Goal: Information Seeking & Learning: Learn about a topic

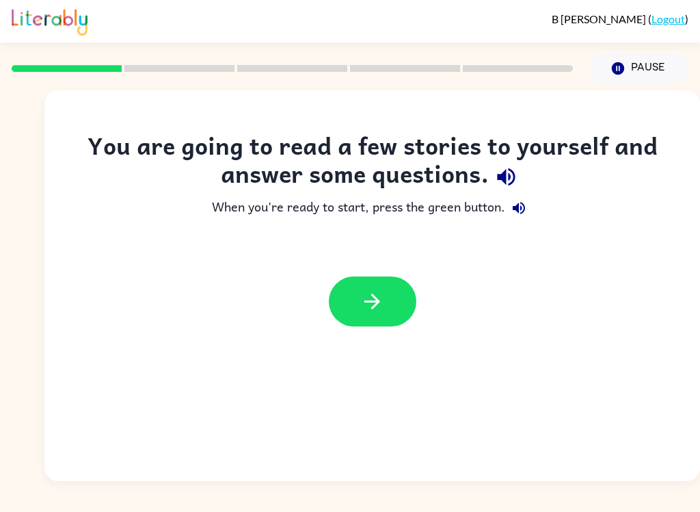
click at [491, 192] on div "You are going to read a few stories to yourself and answer some questions." at bounding box center [372, 162] width 601 height 63
click at [517, 173] on icon "button" at bounding box center [506, 177] width 24 height 24
click at [677, 234] on div "You are going to read a few stories to yourself and answer some questions. When…" at bounding box center [372, 235] width 656 height 209
click at [524, 216] on icon "button" at bounding box center [519, 208] width 16 height 16
click at [402, 302] on button "button" at bounding box center [373, 301] width 88 height 50
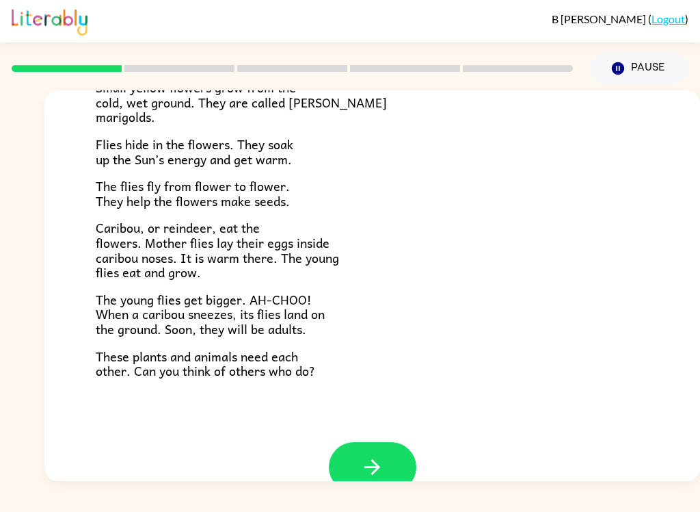
scroll to position [251, 0]
click at [399, 453] on button "button" at bounding box center [373, 466] width 88 height 50
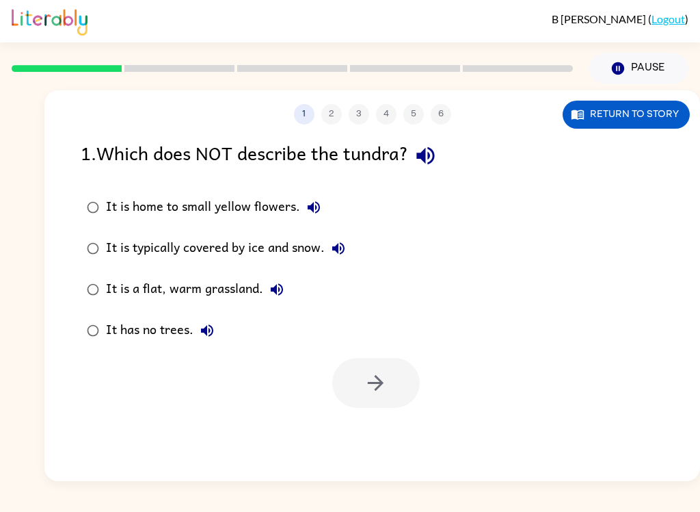
scroll to position [0, 0]
click at [429, 166] on icon "button" at bounding box center [426, 156] width 24 height 24
click at [324, 211] on button "It is home to small yellow flowers." at bounding box center [313, 207] width 27 height 27
click at [339, 255] on icon "button" at bounding box center [338, 248] width 16 height 16
click at [283, 293] on icon "button" at bounding box center [277, 289] width 16 height 16
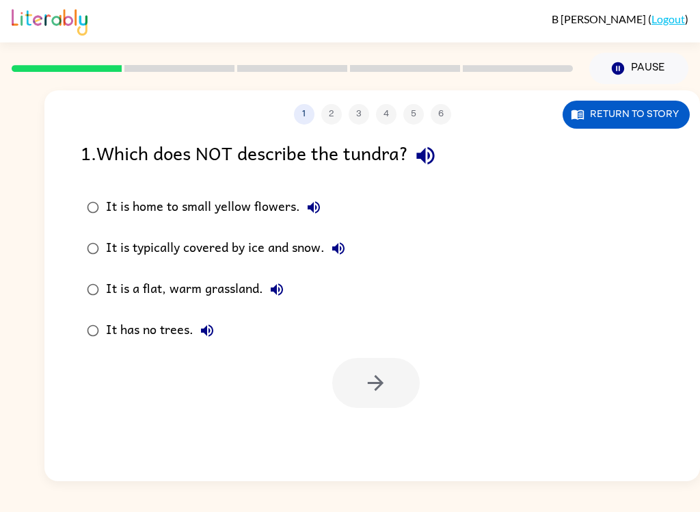
click at [217, 323] on button "It has no trees." at bounding box center [207, 330] width 27 height 27
click at [204, 291] on div "It is a flat, warm grassland." at bounding box center [198, 289] width 185 height 27
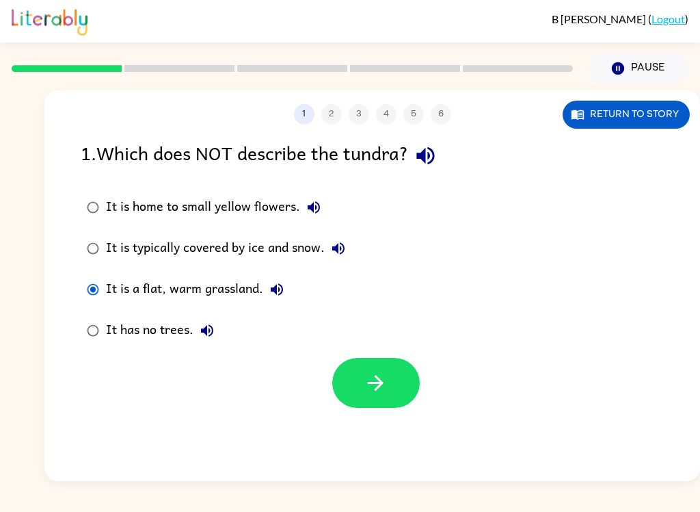
click at [410, 393] on button "button" at bounding box center [376, 383] width 88 height 50
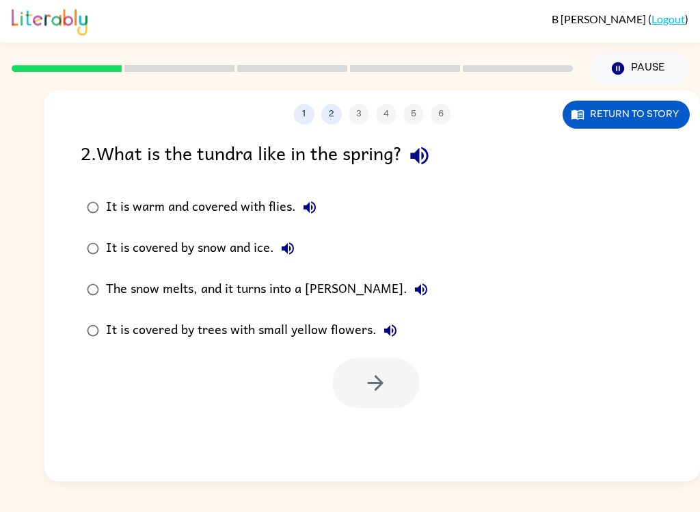
click at [428, 154] on icon "button" at bounding box center [419, 156] width 18 height 18
click at [317, 211] on icon "button" at bounding box center [310, 207] width 16 height 16
click at [310, 246] on label "It is covered by snow and ice." at bounding box center [257, 248] width 369 height 41
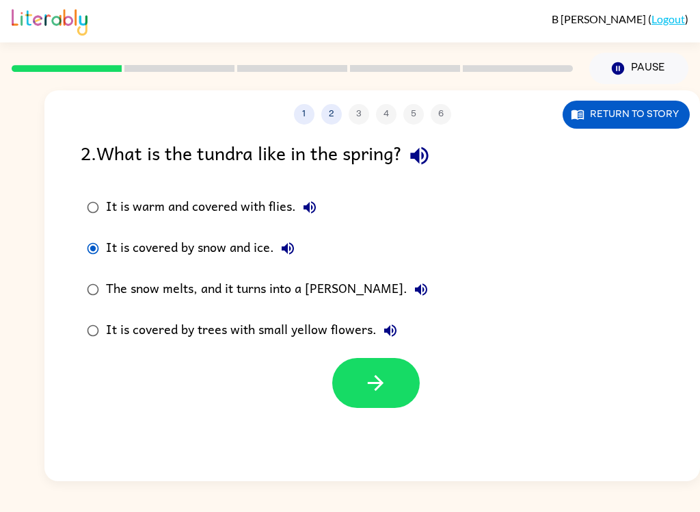
click at [300, 250] on button "It is covered by snow and ice." at bounding box center [287, 248] width 27 height 27
click at [408, 287] on button "The snow melts, and it turns into a [PERSON_NAME]." at bounding box center [421, 289] width 27 height 27
click at [399, 319] on div "It is covered by trees with small yellow flowers." at bounding box center [255, 330] width 298 height 27
click at [278, 211] on div "It is warm and covered with flies." at bounding box center [214, 207] width 217 height 27
click at [378, 383] on icon "button" at bounding box center [376, 383] width 16 height 16
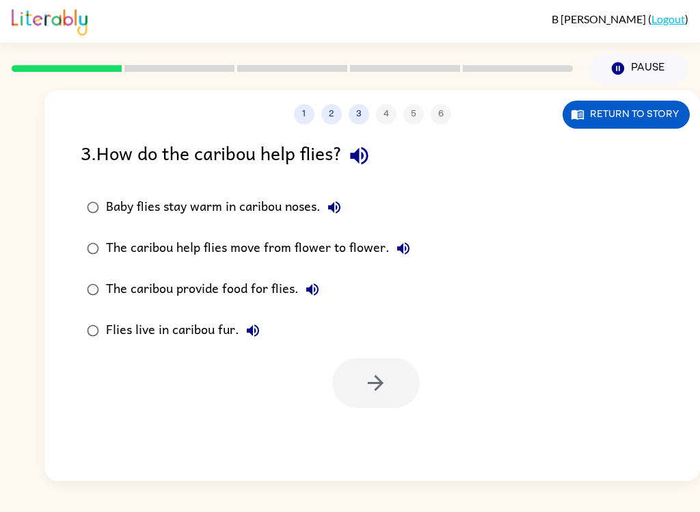
click at [377, 157] on button "button" at bounding box center [359, 155] width 35 height 35
click at [334, 204] on icon "button" at bounding box center [334, 207] width 12 height 12
click at [410, 250] on button "The caribou help flies move from flower to flower." at bounding box center [403, 248] width 27 height 27
click at [313, 293] on icon "button" at bounding box center [312, 289] width 16 height 16
click at [263, 328] on button "Flies live in caribou fur." at bounding box center [252, 330] width 27 height 27
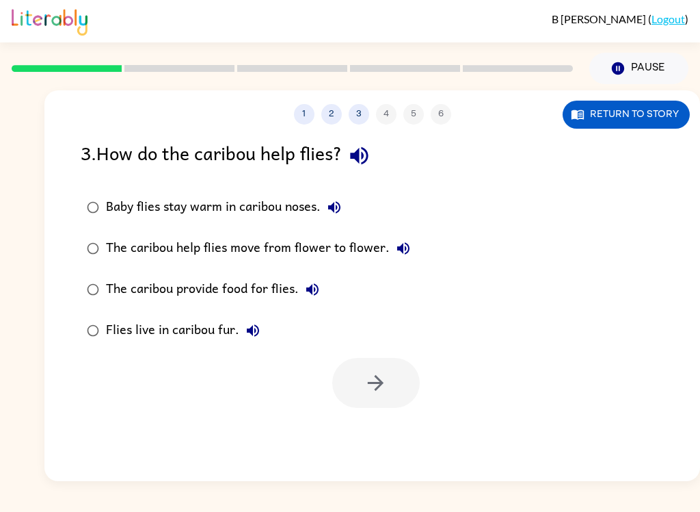
click at [293, 216] on div "Baby flies stay warm in caribou noses." at bounding box center [227, 207] width 242 height 27
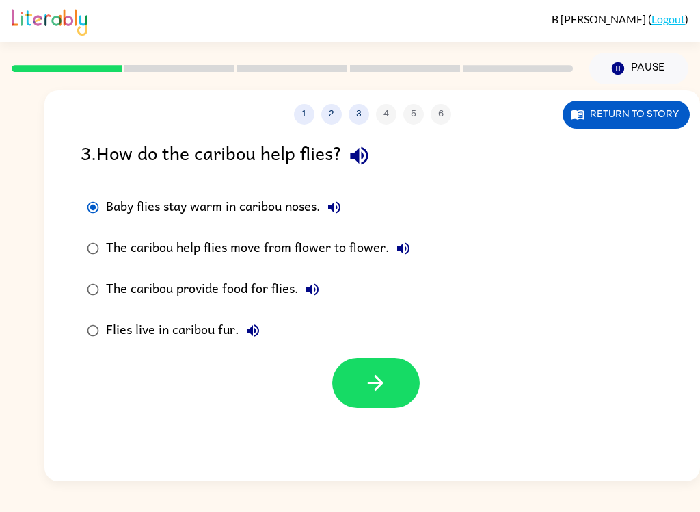
click at [393, 380] on button "button" at bounding box center [376, 383] width 88 height 50
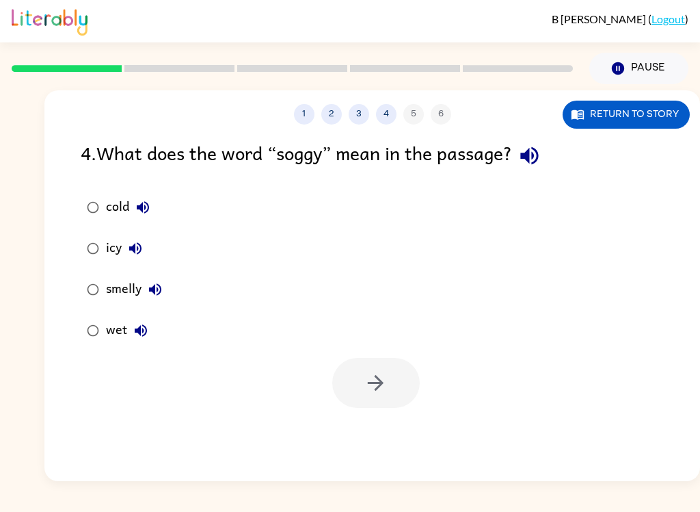
click at [542, 166] on icon "button" at bounding box center [530, 156] width 24 height 24
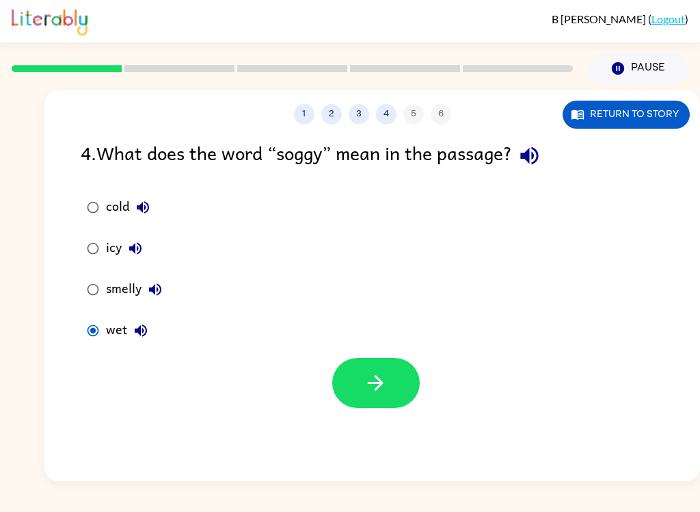
click at [384, 385] on icon "button" at bounding box center [376, 383] width 24 height 24
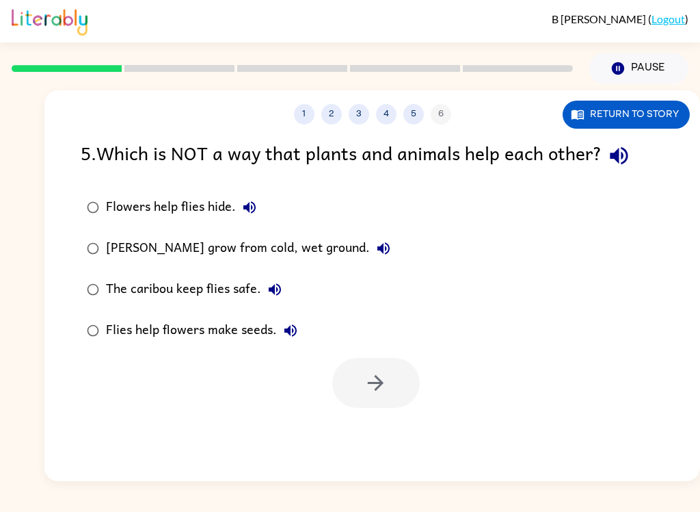
click at [631, 149] on icon "button" at bounding box center [619, 156] width 24 height 24
click at [259, 207] on button "Flowers help flies hide." at bounding box center [249, 207] width 27 height 27
click at [389, 243] on button "[PERSON_NAME] grow from cold, wet ground." at bounding box center [383, 248] width 27 height 27
click at [280, 291] on icon "button" at bounding box center [275, 289] width 16 height 16
click at [350, 239] on div "[PERSON_NAME] grow from cold, wet ground." at bounding box center [251, 248] width 291 height 27
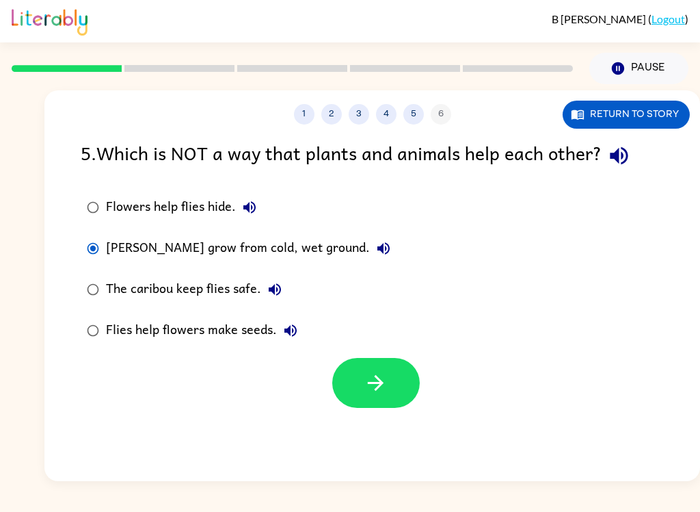
click at [379, 368] on button "button" at bounding box center [376, 383] width 88 height 50
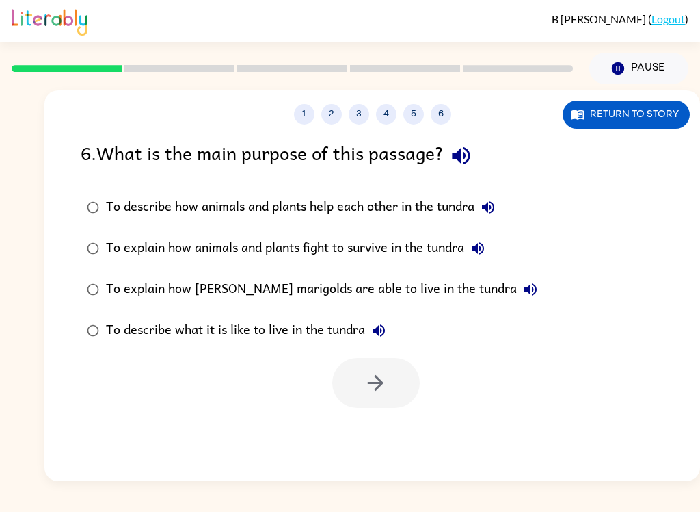
click at [467, 172] on button "button" at bounding box center [461, 155] width 35 height 35
click at [470, 152] on icon "button" at bounding box center [461, 156] width 18 height 18
click at [479, 164] on button "button" at bounding box center [461, 155] width 35 height 35
click at [502, 209] on button "To describe how animals and plants help each other in the tundra" at bounding box center [488, 207] width 27 height 27
click at [486, 250] on icon "button" at bounding box center [478, 248] width 16 height 16
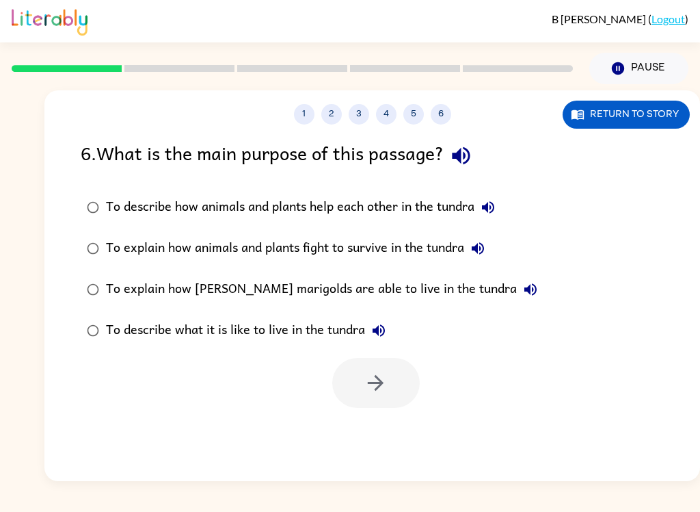
click at [523, 292] on icon "button" at bounding box center [531, 289] width 16 height 16
click at [393, 329] on button "To describe what it is like to live in the tundra" at bounding box center [378, 330] width 27 height 27
click at [339, 336] on div "To describe what it is like to live in the tundra" at bounding box center [249, 330] width 287 height 27
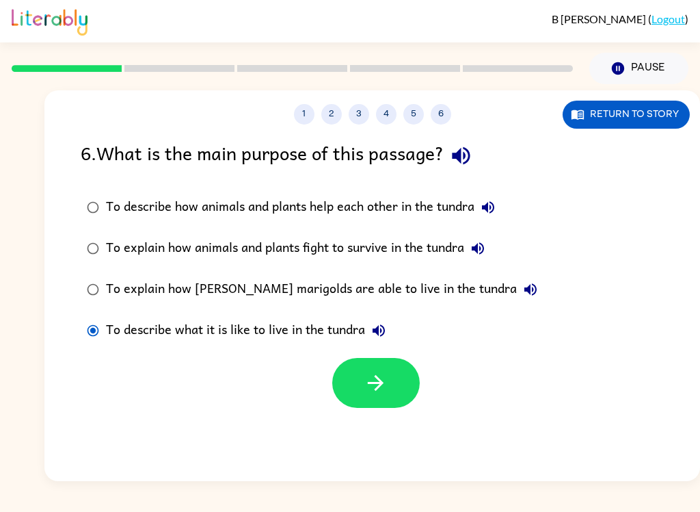
click at [389, 391] on button "button" at bounding box center [376, 383] width 88 height 50
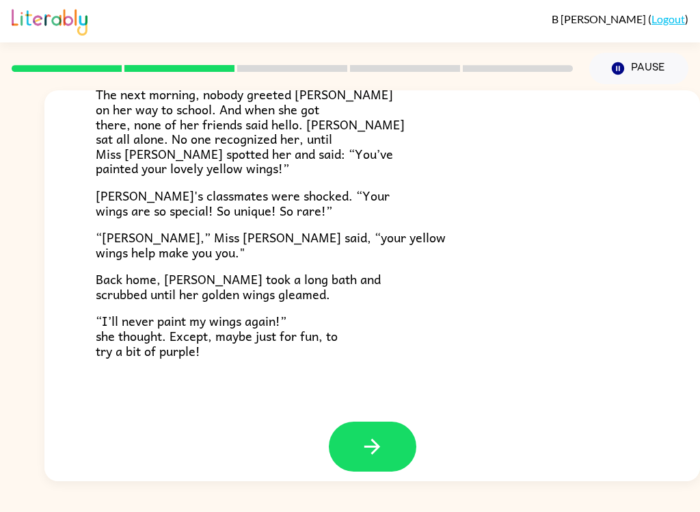
scroll to position [370, 0]
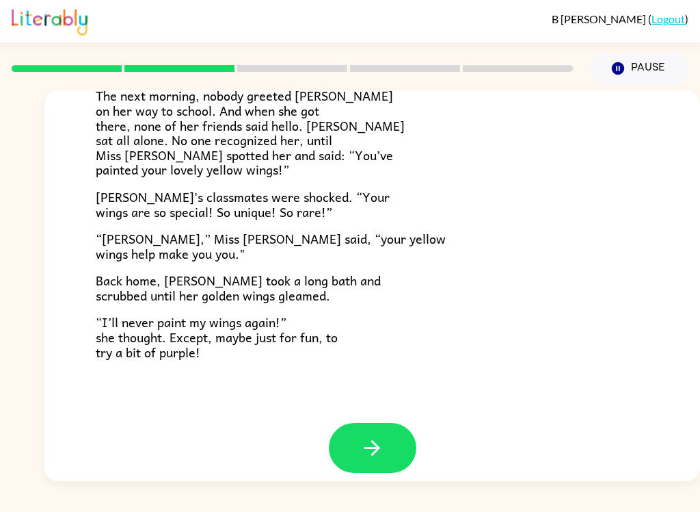
click at [399, 428] on button "button" at bounding box center [373, 448] width 88 height 50
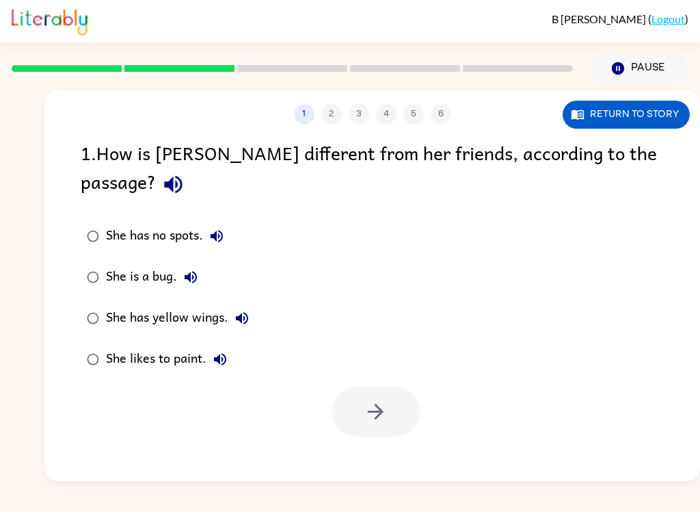
scroll to position [0, 0]
click at [185, 172] on icon "button" at bounding box center [173, 184] width 24 height 24
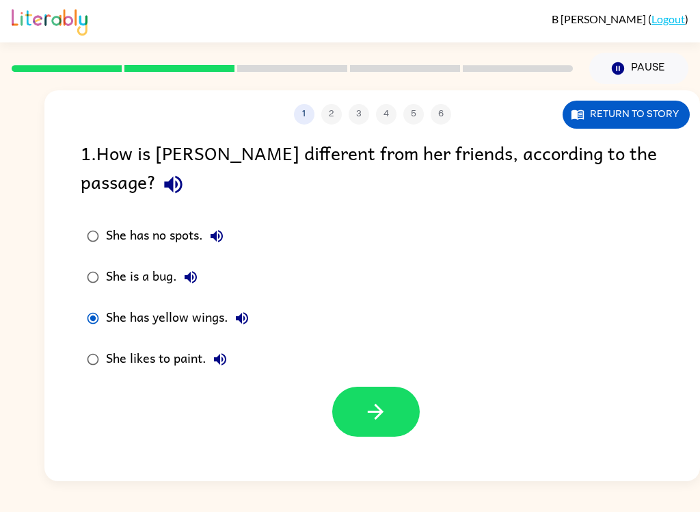
click at [408, 389] on button "button" at bounding box center [376, 411] width 88 height 50
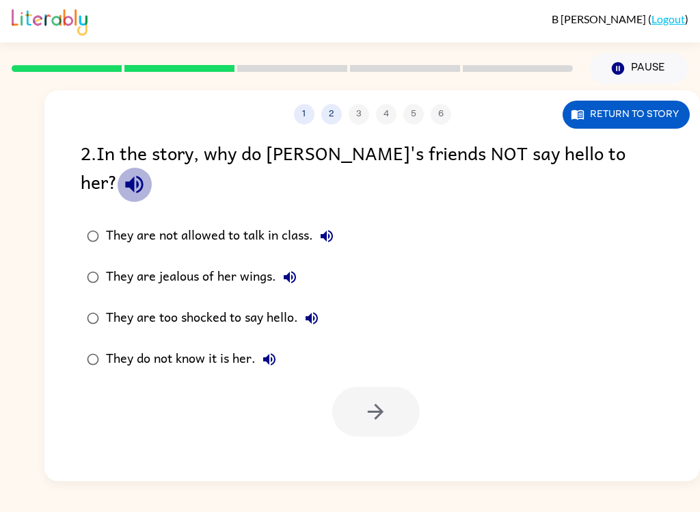
click at [143, 176] on icon "button" at bounding box center [134, 185] width 18 height 18
click at [119, 345] on div "They do not know it is her." at bounding box center [194, 358] width 177 height 27
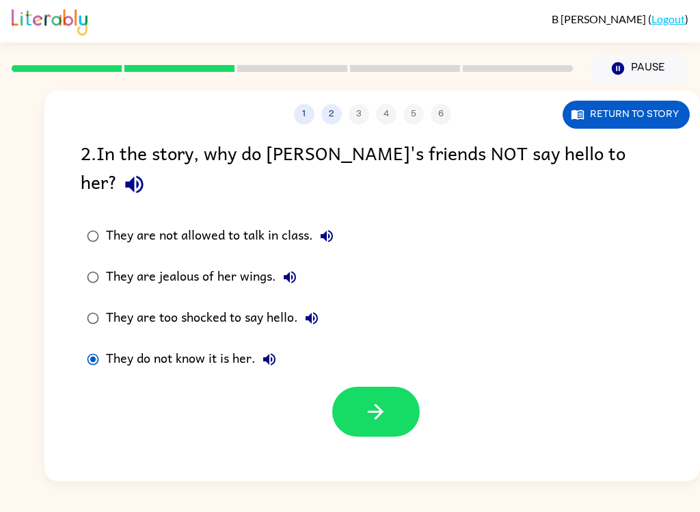
click at [394, 386] on button "button" at bounding box center [376, 411] width 88 height 50
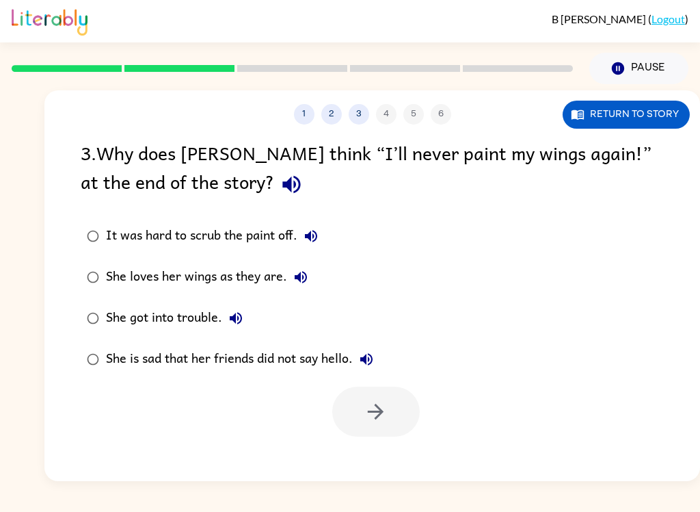
click at [280, 196] on icon "button" at bounding box center [292, 184] width 24 height 24
click at [387, 351] on label "She is sad that her friends did not say hello." at bounding box center [230, 359] width 314 height 41
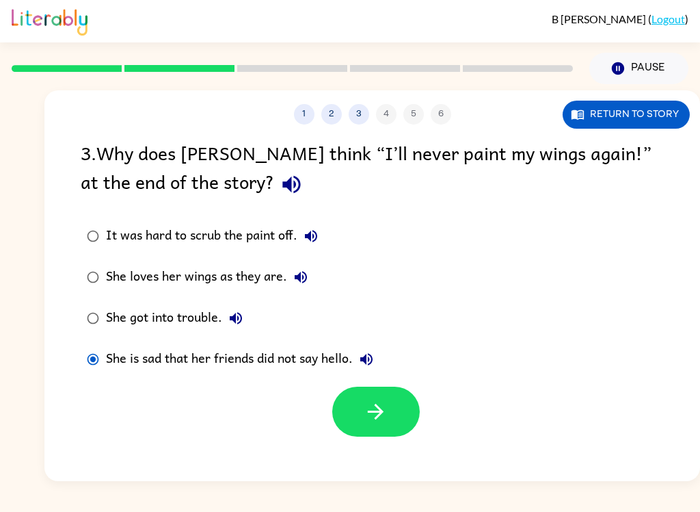
click at [249, 277] on div "She loves her wings as they are." at bounding box center [210, 276] width 209 height 27
click at [374, 432] on button "button" at bounding box center [376, 411] width 88 height 50
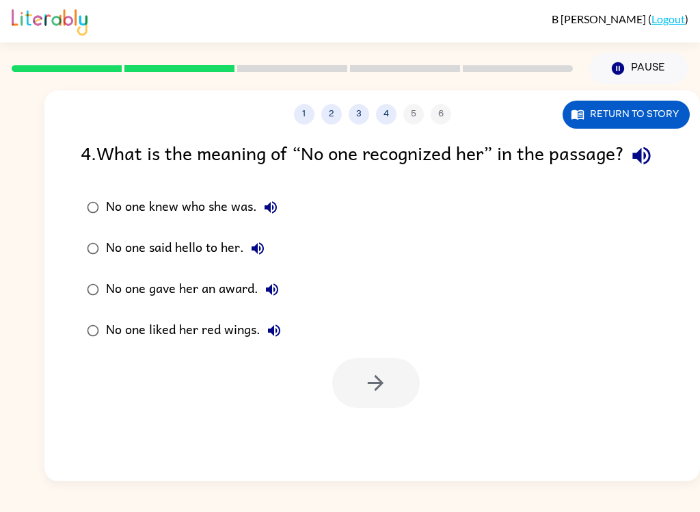
click at [124, 173] on div "4 . What is the meaning of “No one recognized her” in the passage?" at bounding box center [372, 155] width 583 height 35
click at [630, 168] on icon "button" at bounding box center [642, 156] width 24 height 24
click at [633, 165] on icon "button" at bounding box center [642, 156] width 18 height 18
click at [630, 168] on icon "button" at bounding box center [642, 156] width 24 height 24
click at [278, 215] on icon "button" at bounding box center [271, 207] width 16 height 16
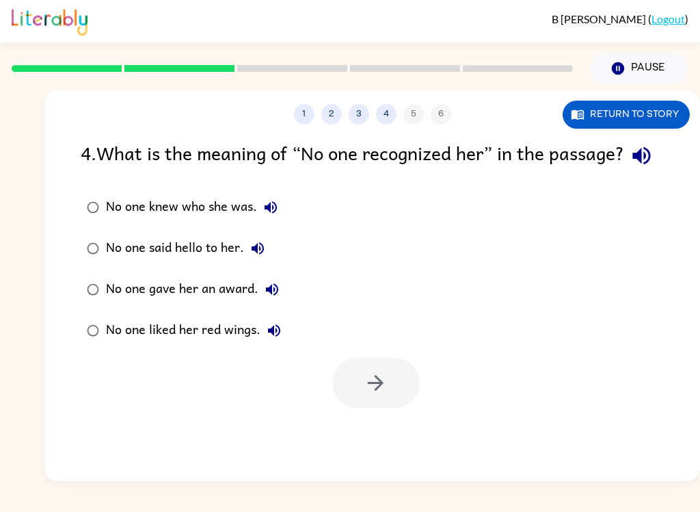
click at [261, 256] on icon "button" at bounding box center [258, 248] width 16 height 16
click at [239, 402] on div at bounding box center [372, 379] width 656 height 57
click at [146, 221] on div "No one knew who she was." at bounding box center [195, 207] width 178 height 27
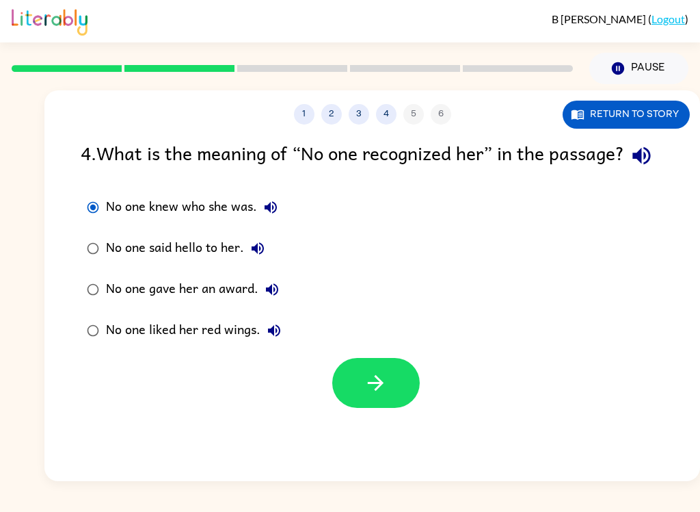
click at [359, 407] on button "button" at bounding box center [376, 383] width 88 height 50
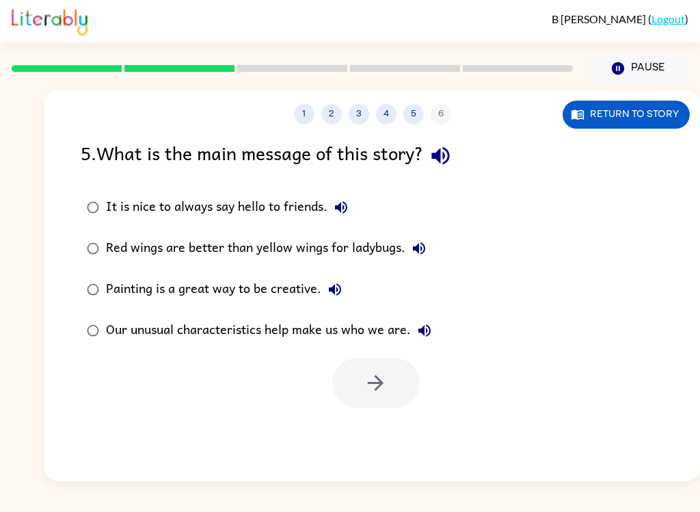
click at [453, 144] on icon "button" at bounding box center [441, 156] width 24 height 24
click at [347, 215] on icon "button" at bounding box center [341, 207] width 16 height 16
click at [335, 212] on icon "button" at bounding box center [341, 207] width 16 height 16
click at [308, 331] on div "Our unusual characteristics help make us who we are." at bounding box center [272, 330] width 332 height 27
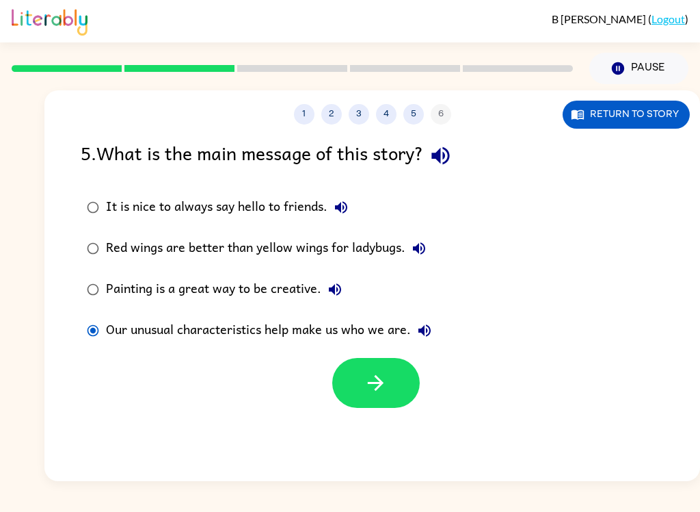
click at [369, 377] on icon "button" at bounding box center [376, 383] width 24 height 24
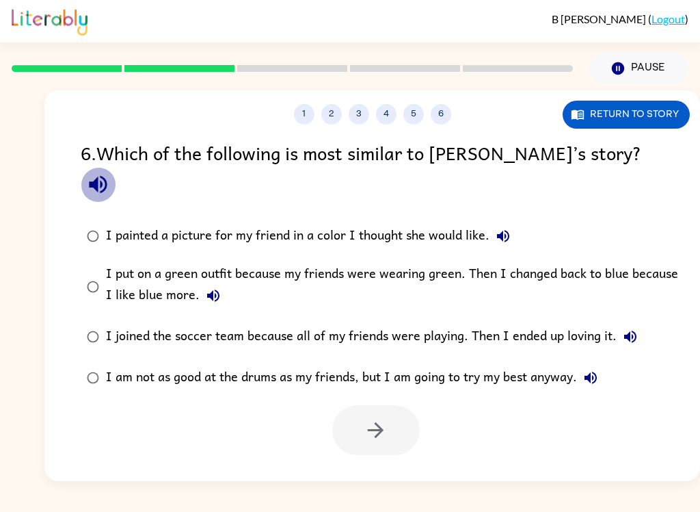
click at [110, 172] on icon "button" at bounding box center [98, 184] width 24 height 24
click at [514, 222] on button "I painted a picture for my friend in a color I thought she would like." at bounding box center [503, 235] width 27 height 27
click at [207, 287] on icon "button" at bounding box center [213, 295] width 16 height 16
click at [629, 330] on icon "button" at bounding box center [630, 336] width 12 height 12
click at [599, 369] on icon "button" at bounding box center [591, 377] width 16 height 16
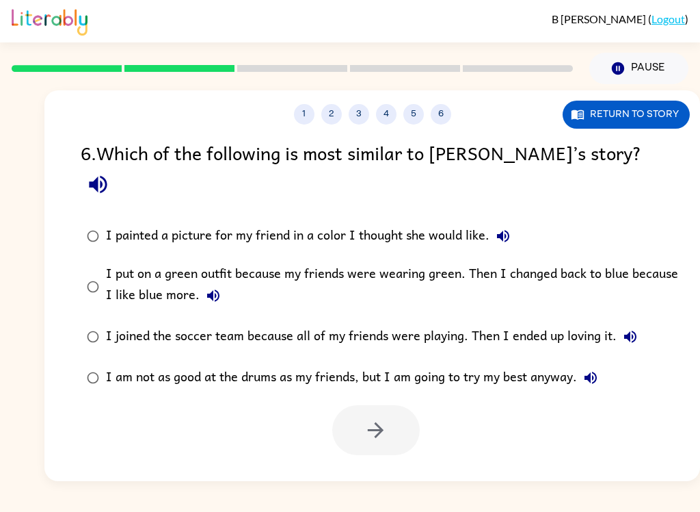
click at [649, 263] on div "I put on a green outfit because my friends were wearing green. Then I changed b…" at bounding box center [394, 286] width 577 height 46
click at [395, 405] on button "button" at bounding box center [376, 430] width 88 height 50
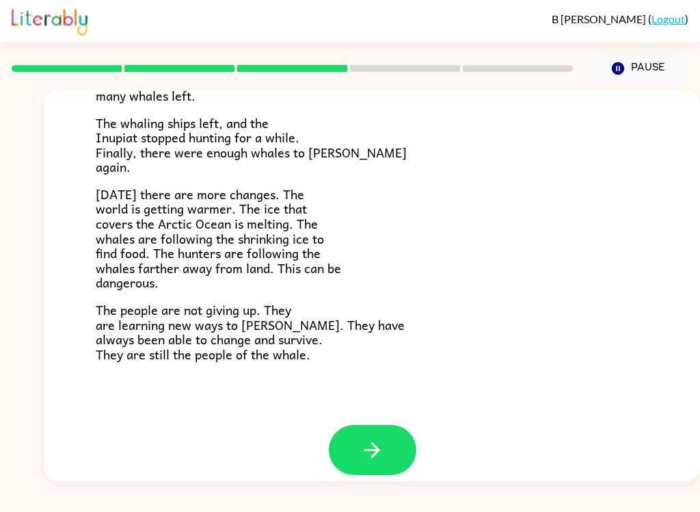
scroll to position [446, 0]
click at [379, 442] on icon "button" at bounding box center [372, 450] width 24 height 24
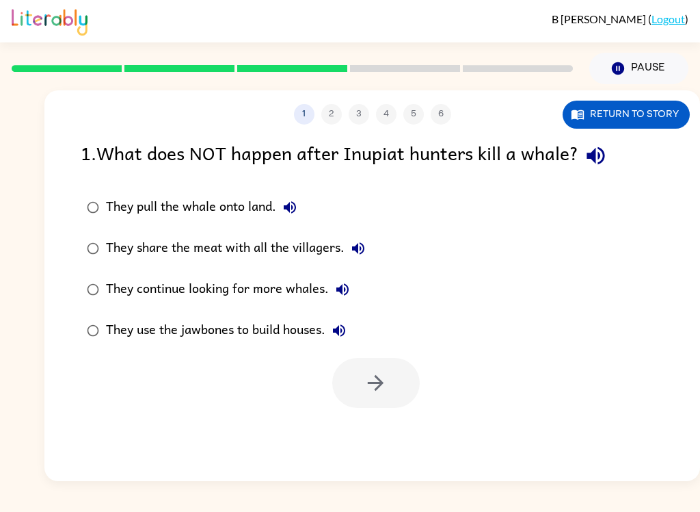
click at [599, 165] on icon "button" at bounding box center [596, 156] width 24 height 24
click at [218, 289] on div "They continue looking for more whales." at bounding box center [231, 289] width 250 height 27
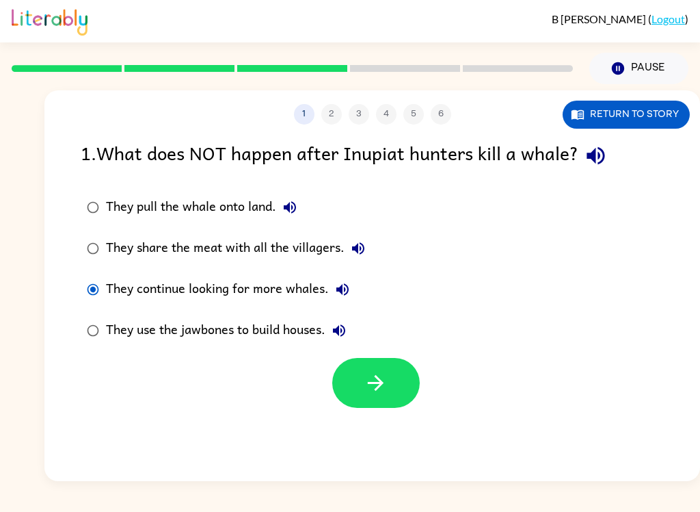
click at [375, 389] on icon "button" at bounding box center [376, 383] width 24 height 24
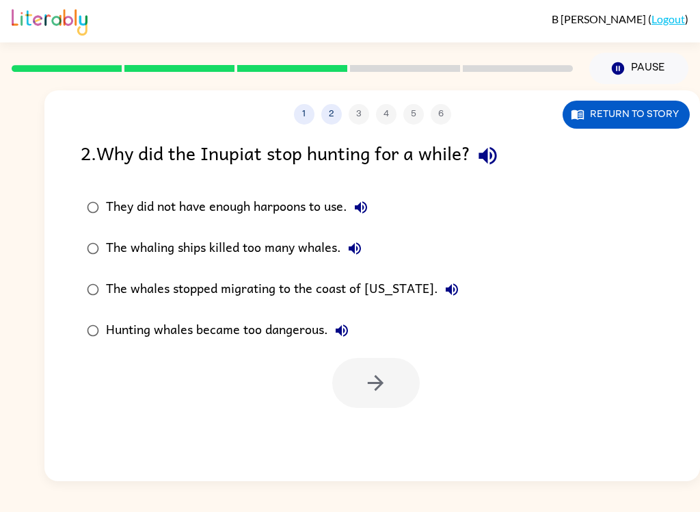
click at [481, 143] on button "button" at bounding box center [488, 155] width 35 height 35
click at [490, 156] on icon "button" at bounding box center [488, 156] width 18 height 18
click at [490, 152] on icon "button" at bounding box center [488, 156] width 18 height 18
click at [212, 340] on div "Hunting whales became too dangerous." at bounding box center [231, 330] width 250 height 27
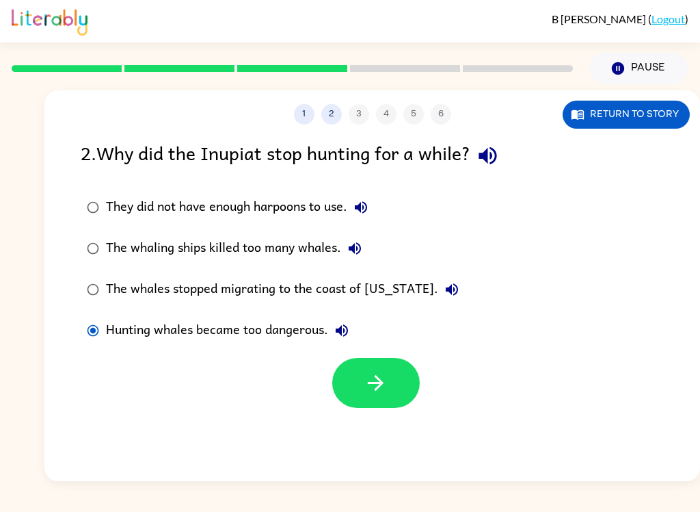
click at [404, 375] on button "button" at bounding box center [376, 383] width 88 height 50
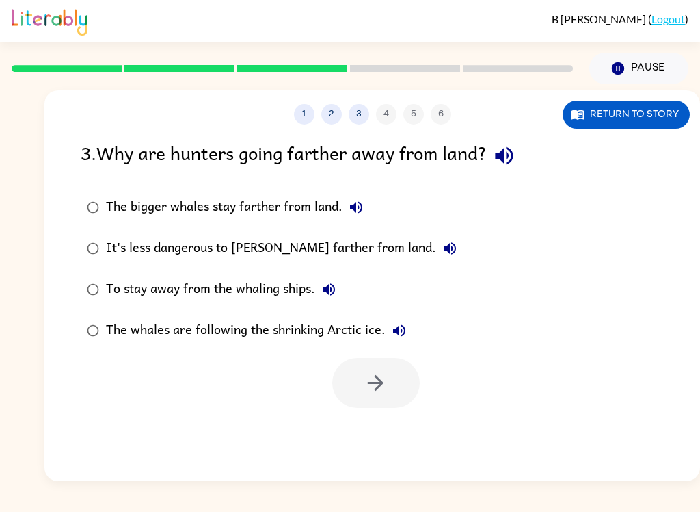
click at [516, 157] on icon "button" at bounding box center [504, 156] width 24 height 24
click at [230, 339] on div "The whales are following the shrinking Arctic ice." at bounding box center [259, 330] width 307 height 27
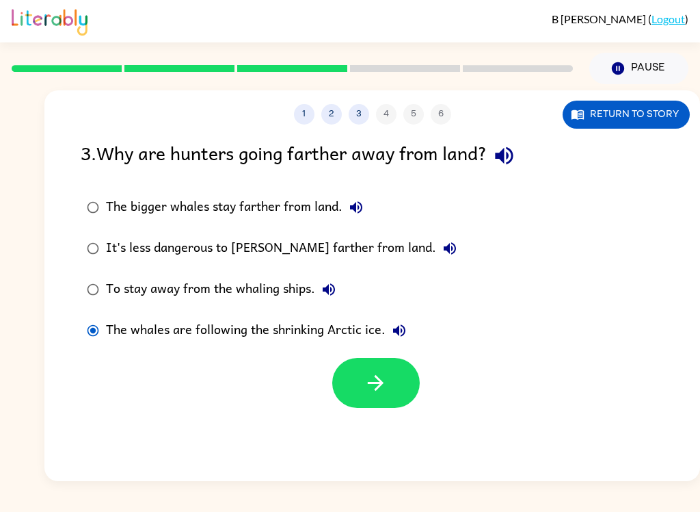
click at [360, 389] on button "button" at bounding box center [376, 383] width 88 height 50
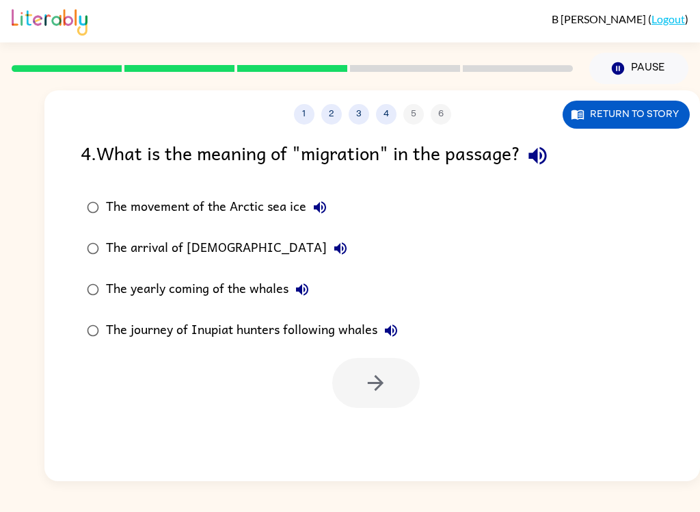
click at [550, 152] on icon "button" at bounding box center [538, 156] width 24 height 24
click at [295, 187] on label "The movement of the Arctic sea ice" at bounding box center [242, 207] width 339 height 41
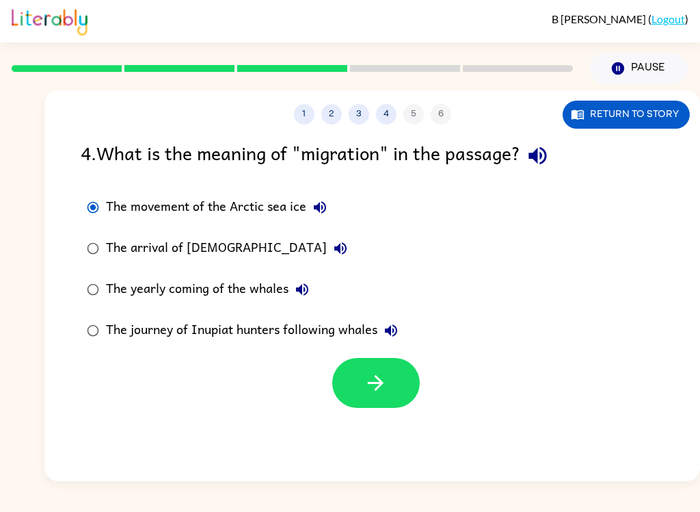
click at [332, 393] on div at bounding box center [376, 383] width 88 height 50
click at [380, 390] on icon "button" at bounding box center [376, 383] width 24 height 24
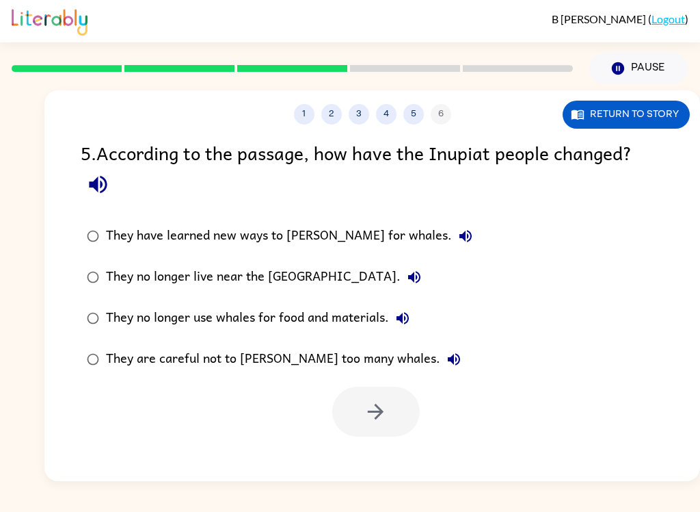
click at [102, 200] on button "button" at bounding box center [98, 184] width 35 height 35
click at [452, 247] on button "They have learned new ways to [PERSON_NAME] for whales." at bounding box center [465, 235] width 27 height 27
click at [401, 278] on button "They no longer live near the [GEOGRAPHIC_DATA]." at bounding box center [414, 276] width 27 height 27
click at [409, 323] on icon "button" at bounding box center [403, 318] width 16 height 16
click at [446, 365] on icon "button" at bounding box center [454, 359] width 16 height 16
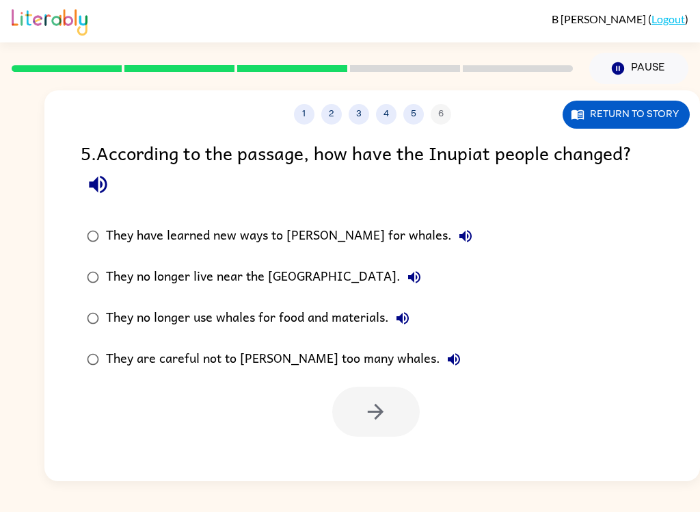
click at [317, 371] on div "They are careful not to [PERSON_NAME] too many whales." at bounding box center [287, 358] width 362 height 27
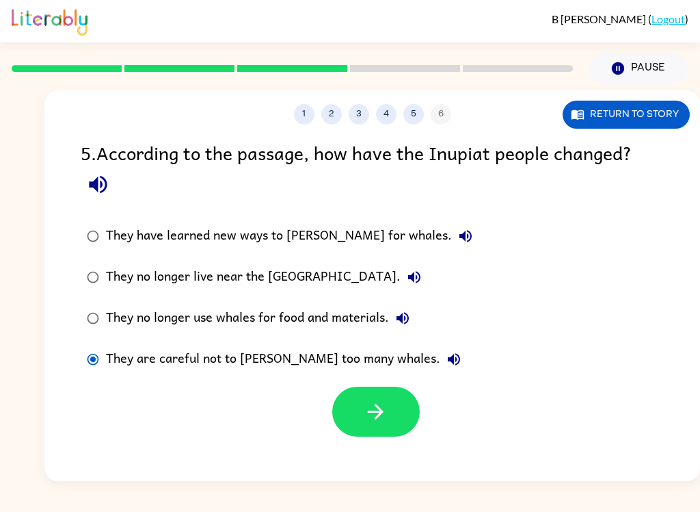
click at [384, 399] on button "button" at bounding box center [376, 411] width 88 height 50
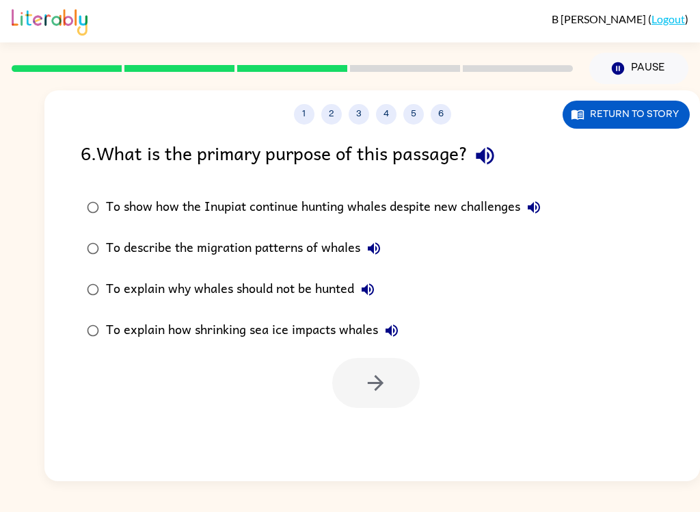
click at [485, 153] on icon "button" at bounding box center [485, 156] width 24 height 24
click at [542, 220] on button "To show how the Inupiat continue hunting whales despite new challenges" at bounding box center [533, 207] width 27 height 27
click at [381, 255] on icon "button" at bounding box center [374, 248] width 16 height 16
click at [381, 293] on button "To explain why whales should not be hunted" at bounding box center [367, 289] width 27 height 27
click at [403, 336] on button "To explain how shrinking sea ice impacts whales" at bounding box center [391, 330] width 27 height 27
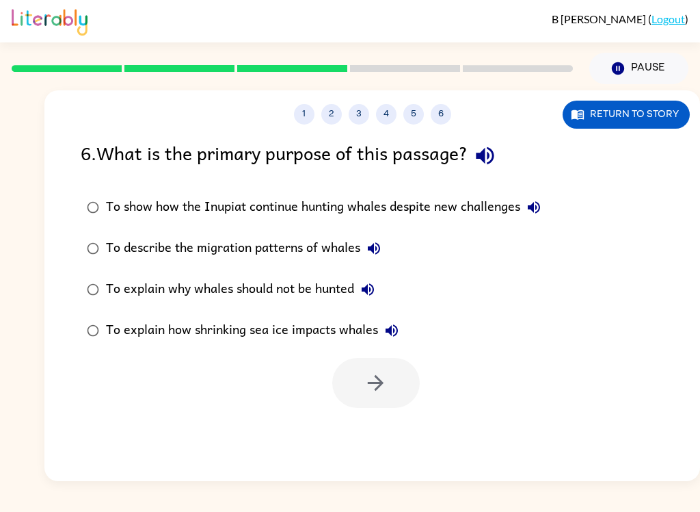
click at [352, 328] on div "To explain how shrinking sea ice impacts whales" at bounding box center [256, 330] width 300 height 27
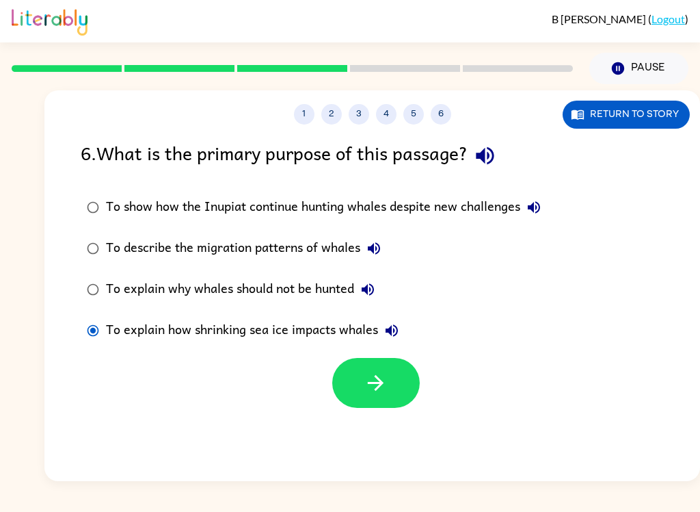
click at [388, 375] on button "button" at bounding box center [376, 383] width 88 height 50
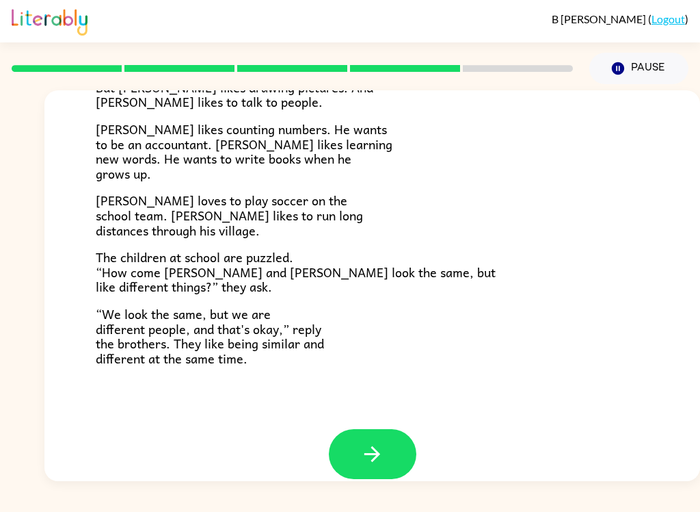
scroll to position [277, 0]
click at [632, 208] on p "[PERSON_NAME] loves to play soccer on the school team. [PERSON_NAME] likes to r…" at bounding box center [372, 216] width 553 height 44
click at [362, 429] on button "button" at bounding box center [373, 454] width 88 height 50
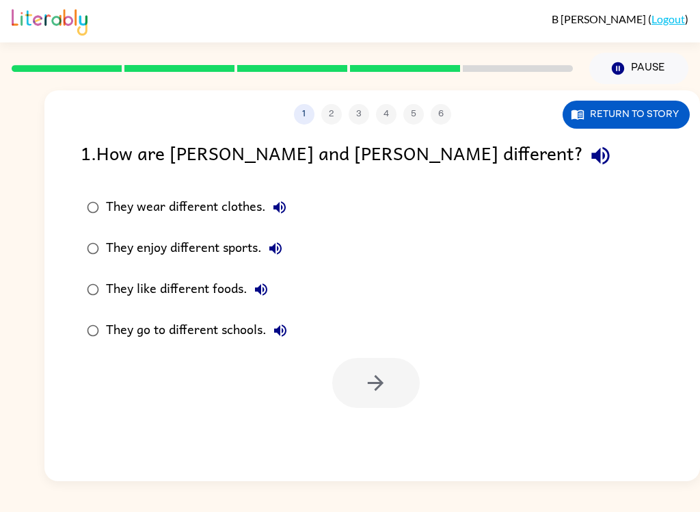
scroll to position [0, 0]
click at [408, 142] on div "1 . How are [PERSON_NAME] and [PERSON_NAME] different?" at bounding box center [372, 155] width 583 height 35
click at [589, 165] on icon "button" at bounding box center [601, 156] width 24 height 24
click at [25, 240] on div "1 2 3 4 5 6 Return to story 1 . How are [PERSON_NAME] and [PERSON_NAME] differe…" at bounding box center [350, 282] width 700 height 397
click at [115, 249] on div "They enjoy different sports." at bounding box center [197, 248] width 183 height 27
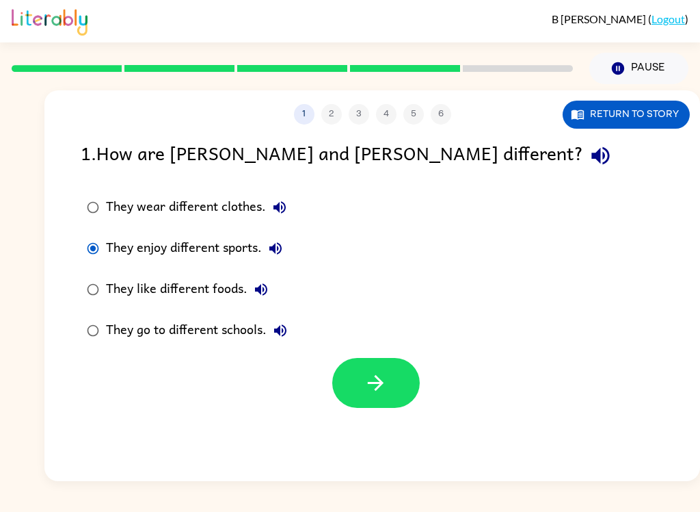
click at [399, 395] on button "button" at bounding box center [376, 383] width 88 height 50
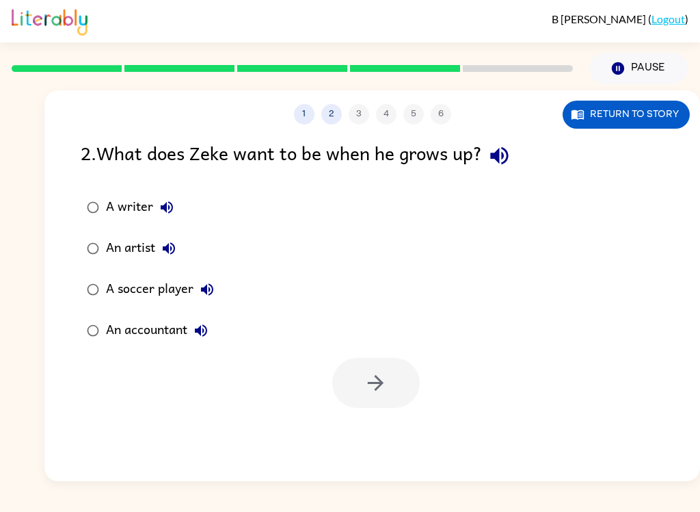
click at [503, 169] on button "button" at bounding box center [499, 155] width 35 height 35
click at [119, 337] on div "An accountant" at bounding box center [160, 330] width 109 height 27
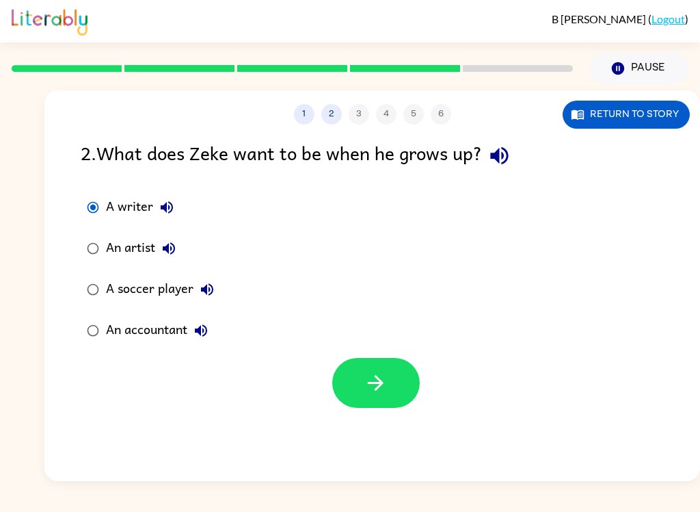
click at [396, 384] on button "button" at bounding box center [376, 383] width 88 height 50
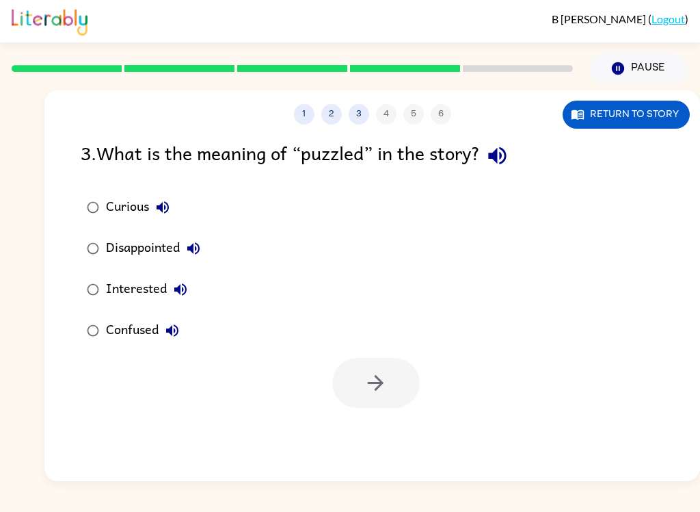
click at [504, 157] on icon "button" at bounding box center [498, 156] width 24 height 24
click at [117, 333] on div "Confused" at bounding box center [146, 330] width 80 height 27
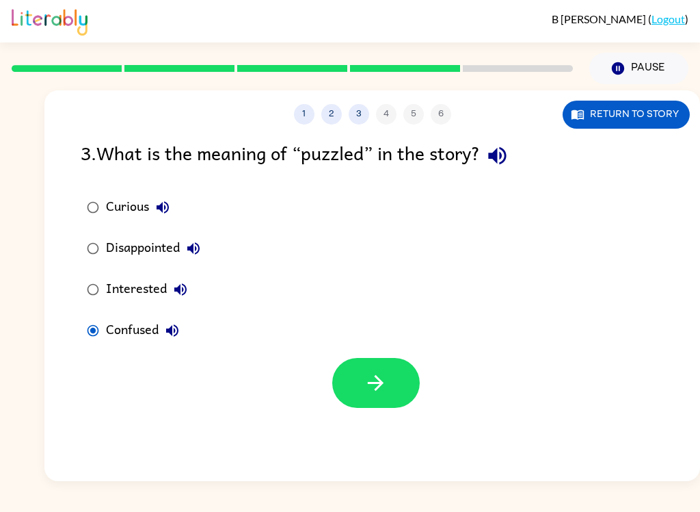
click at [404, 393] on button "button" at bounding box center [376, 383] width 88 height 50
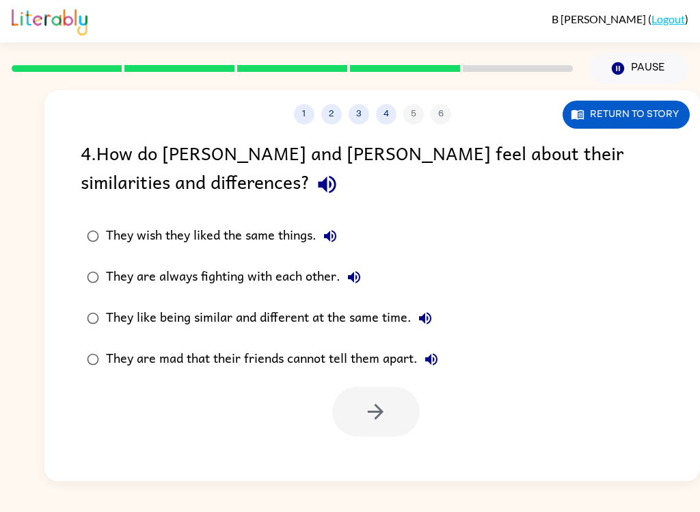
click at [315, 191] on icon "button" at bounding box center [327, 184] width 24 height 24
click at [376, 319] on div "They like being similar and different at the same time." at bounding box center [272, 317] width 333 height 27
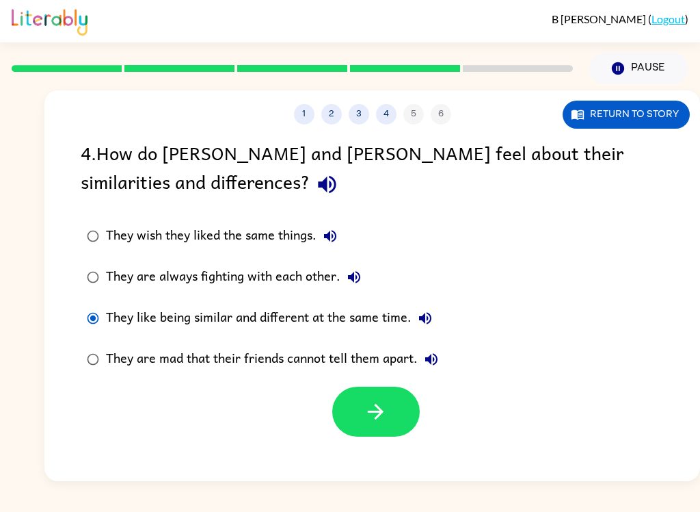
click at [370, 410] on icon "button" at bounding box center [376, 411] width 24 height 24
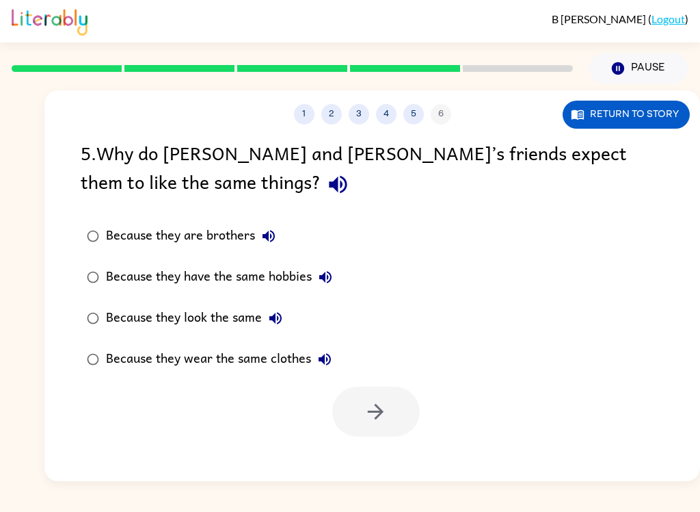
click at [326, 176] on icon "button" at bounding box center [338, 184] width 24 height 24
click at [242, 317] on div "Because they look the same" at bounding box center [197, 317] width 183 height 27
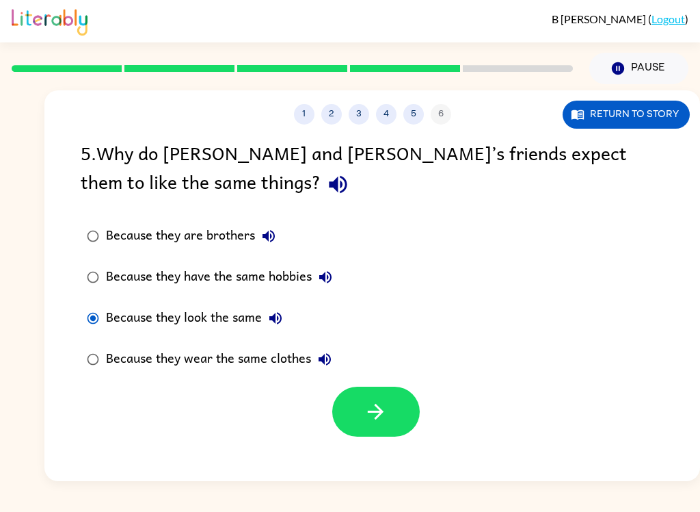
click at [372, 426] on button "button" at bounding box center [376, 411] width 88 height 50
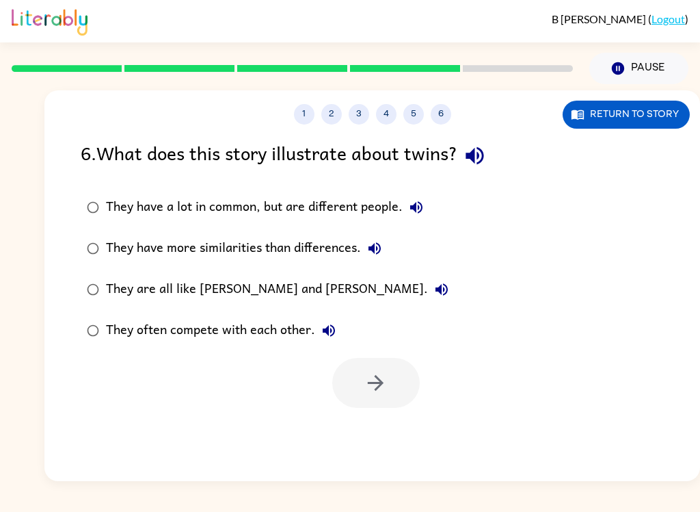
click at [492, 158] on button "button" at bounding box center [475, 155] width 35 height 35
click at [338, 207] on div "They have a lot in common, but are different people." at bounding box center [268, 207] width 324 height 27
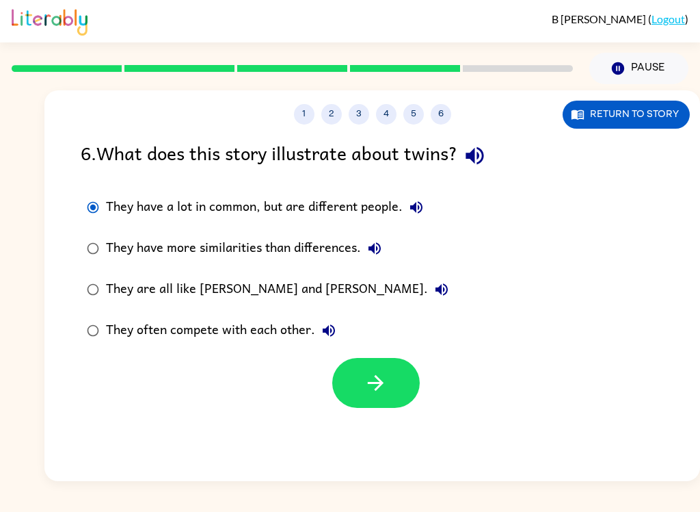
click at [385, 383] on icon "button" at bounding box center [376, 383] width 24 height 24
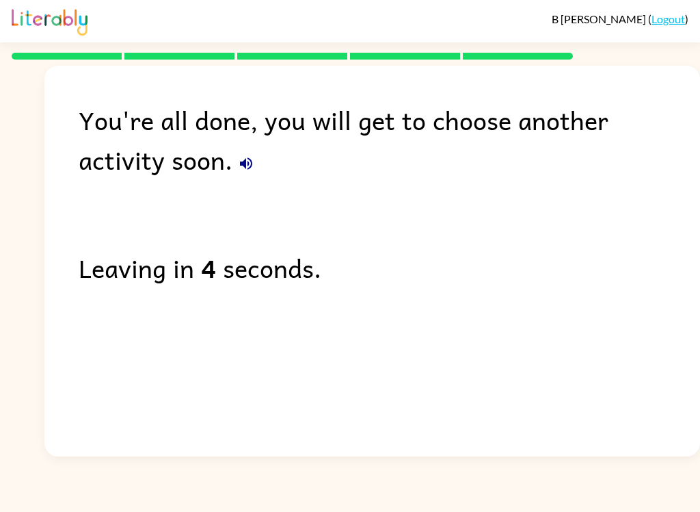
click at [238, 171] on icon "button" at bounding box center [246, 163] width 16 height 16
